Goal: Transaction & Acquisition: Book appointment/travel/reservation

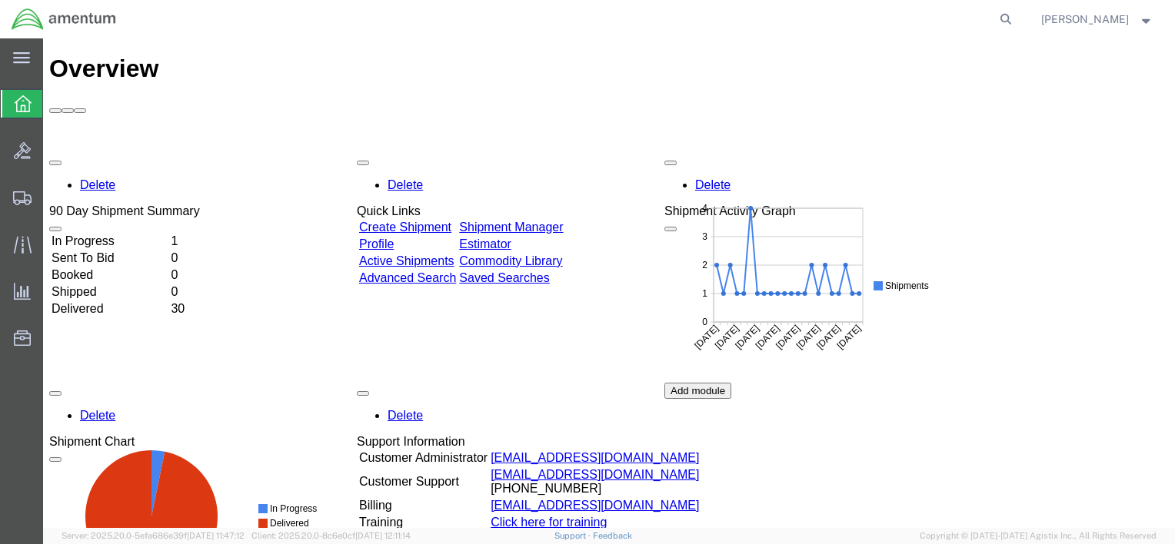
click at [18, 102] on icon at bounding box center [23, 103] width 17 height 17
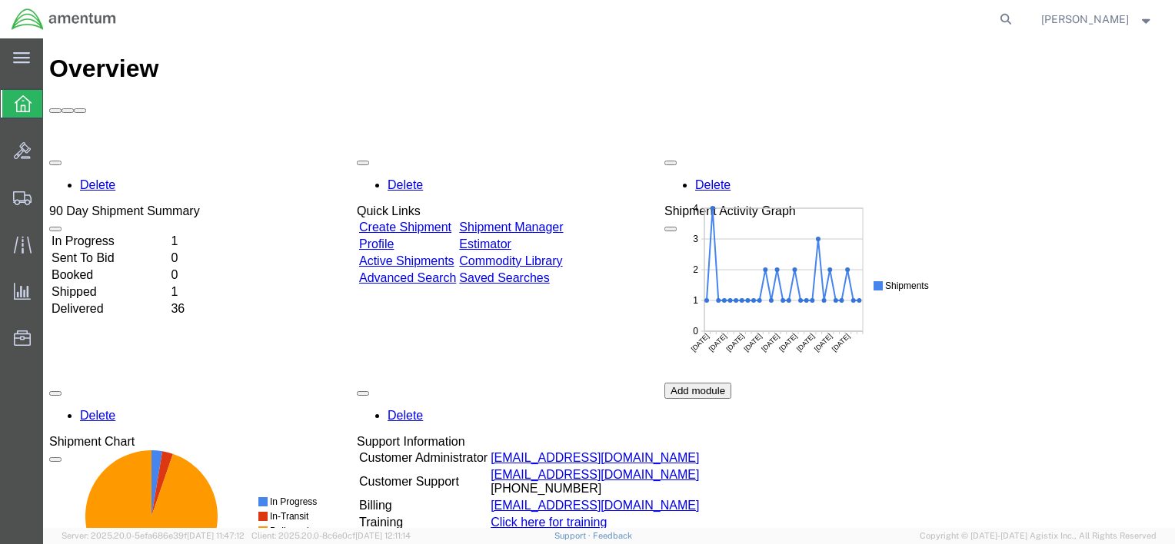
click at [18, 105] on icon at bounding box center [23, 103] width 17 height 17
click at [22, 61] on icon at bounding box center [21, 58] width 17 height 12
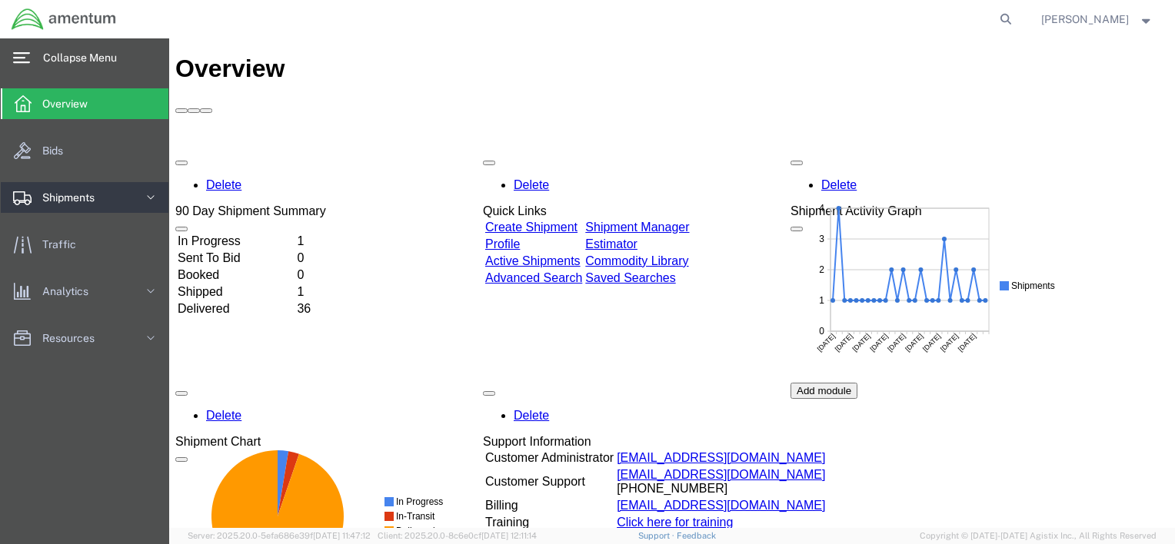
click at [47, 197] on span "Shipments" at bounding box center [73, 197] width 63 height 31
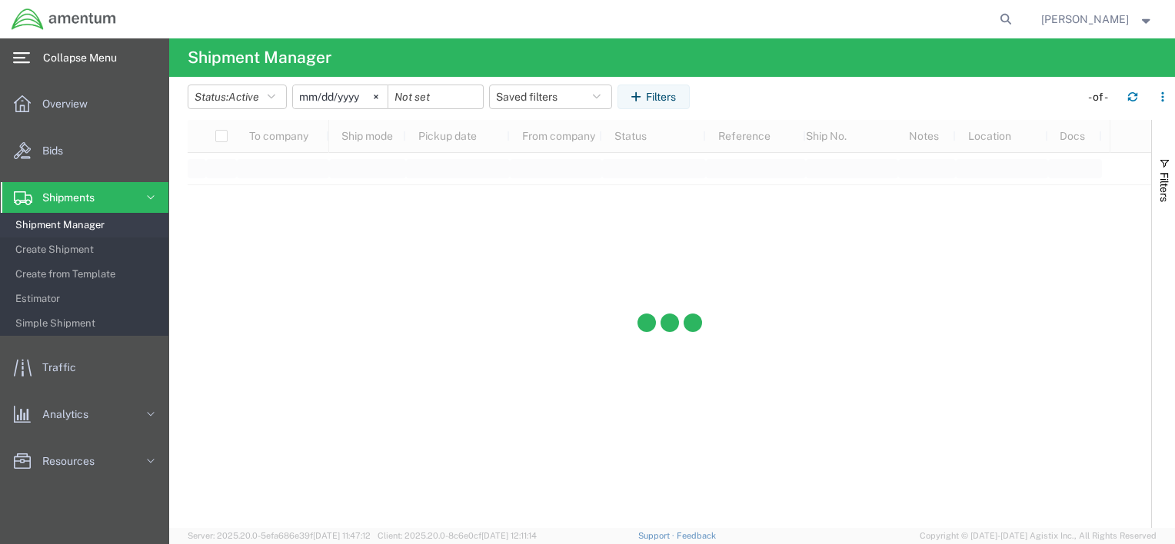
click at [59, 227] on span "Shipment Manager" at bounding box center [86, 225] width 142 height 31
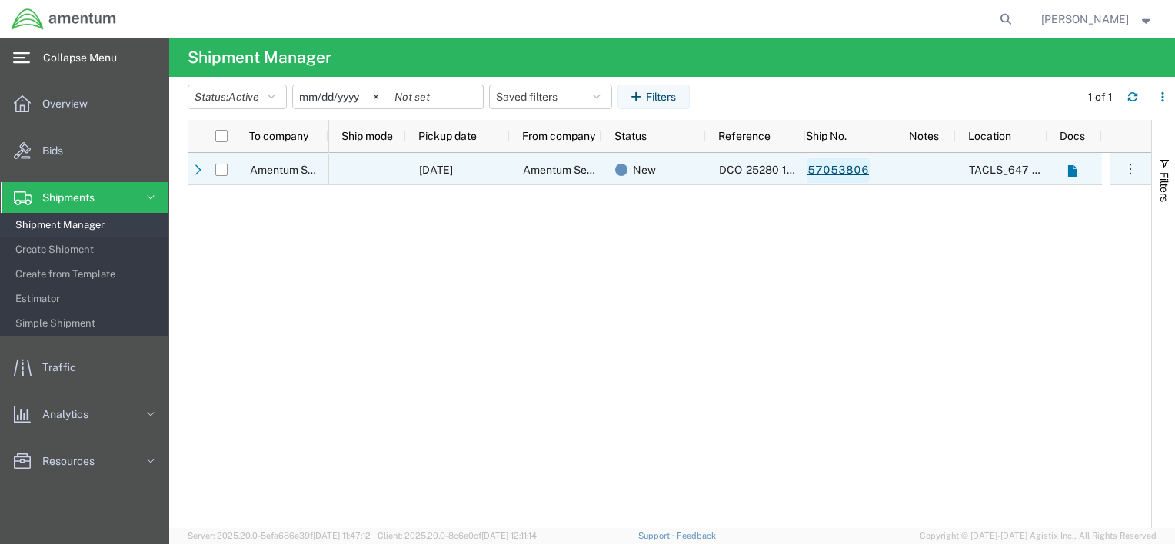
click at [844, 172] on link "57053806" at bounding box center [837, 170] width 63 height 25
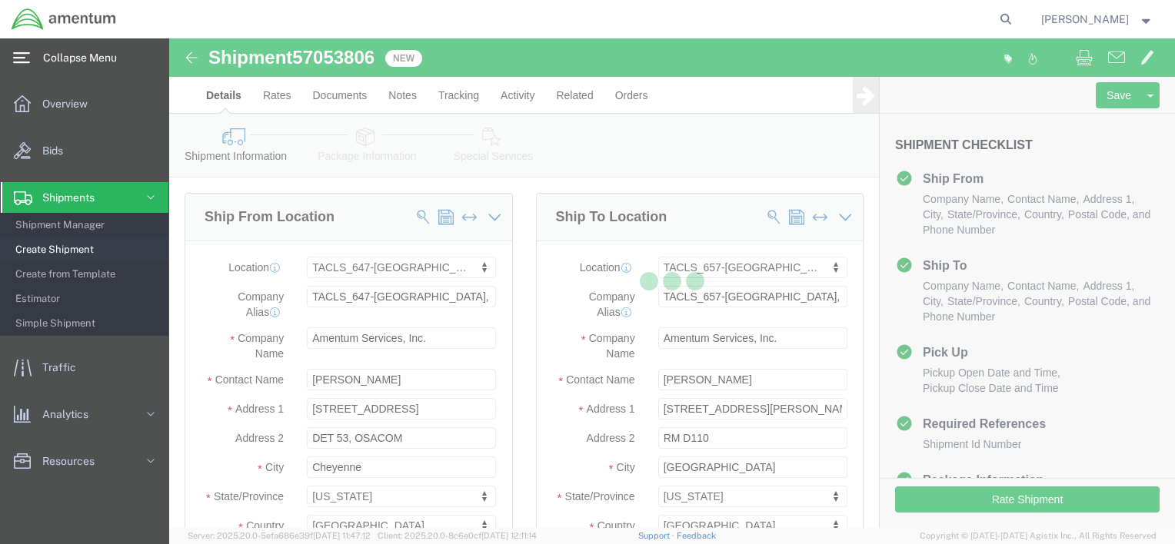
select select "42722"
select select "42728"
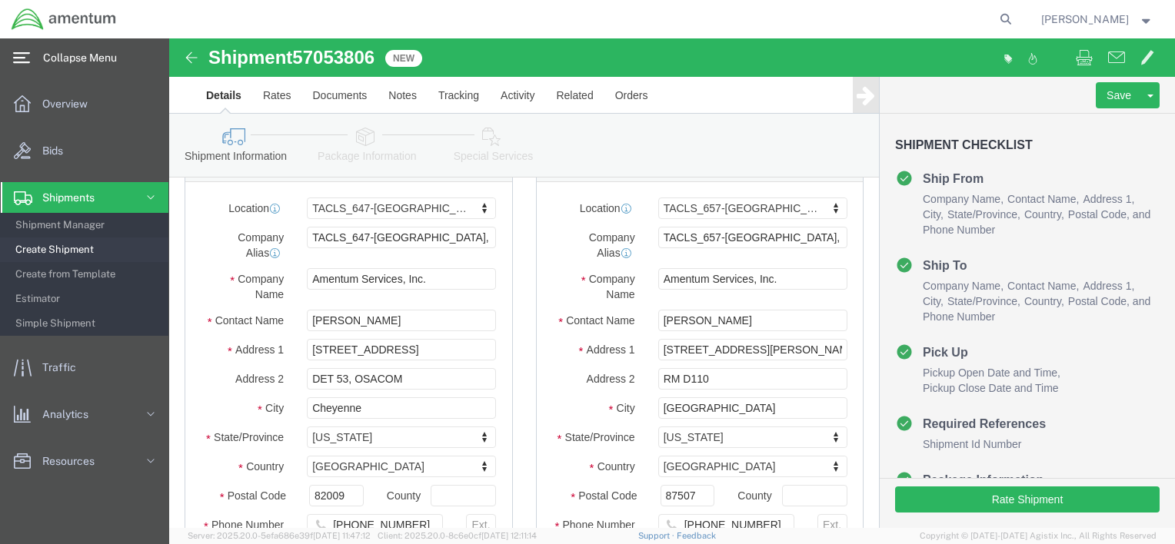
scroll to position [154, 0]
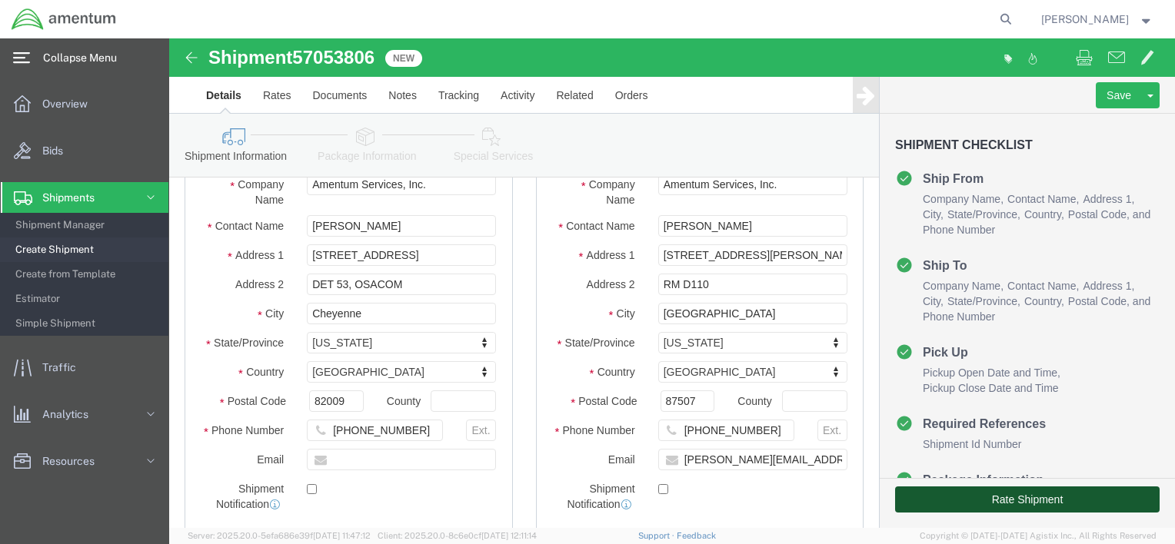
click button "Rate Shipment"
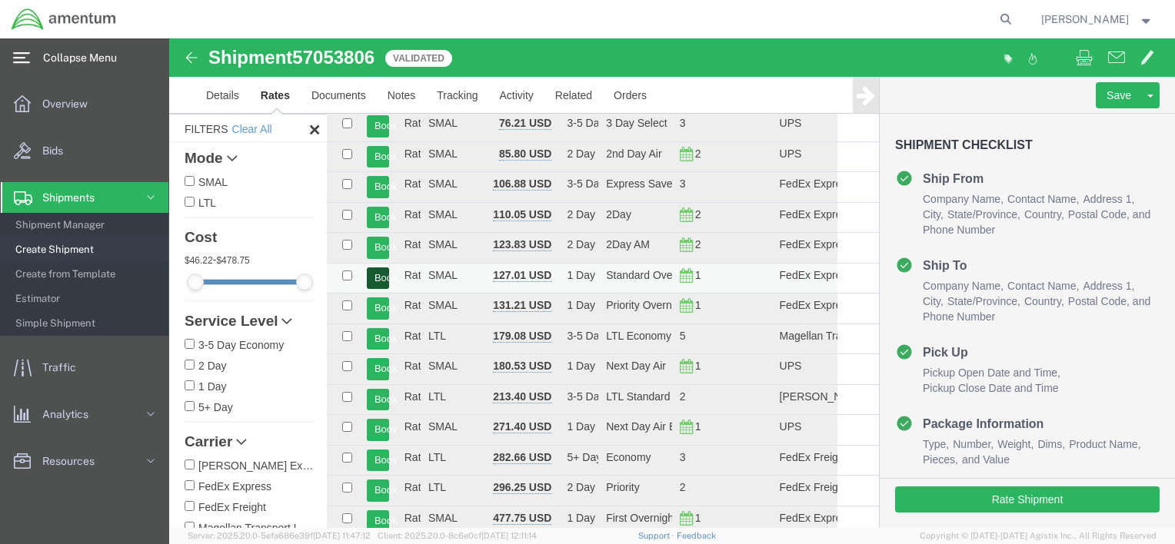
click at [382, 277] on button "Book" at bounding box center [378, 279] width 22 height 22
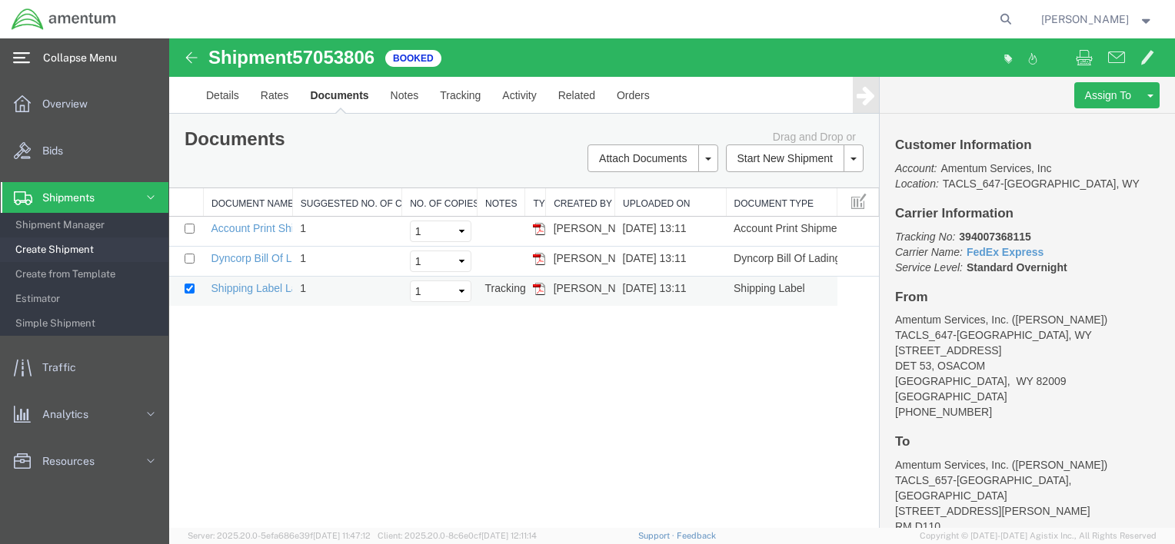
drag, startPoint x: 538, startPoint y: 292, endPoint x: 545, endPoint y: 301, distance: 11.5
click at [538, 292] on img at bounding box center [539, 289] width 12 height 12
